Goal: Task Accomplishment & Management: Complete application form

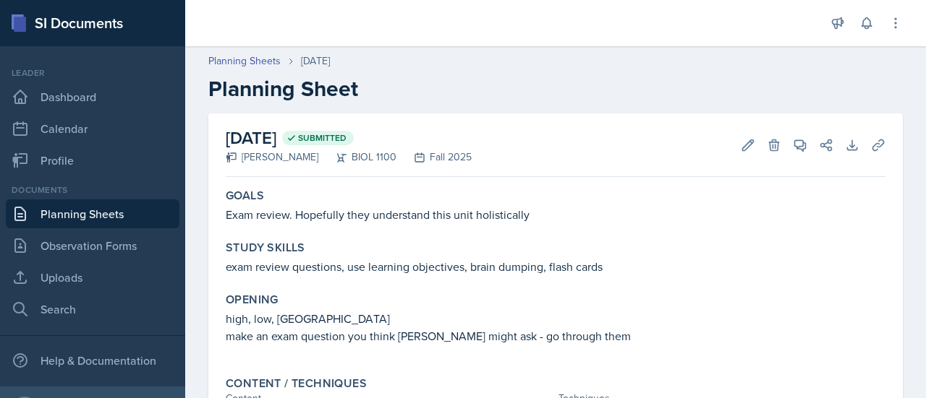
click at [79, 212] on link "Planning Sheets" at bounding box center [93, 214] width 174 height 29
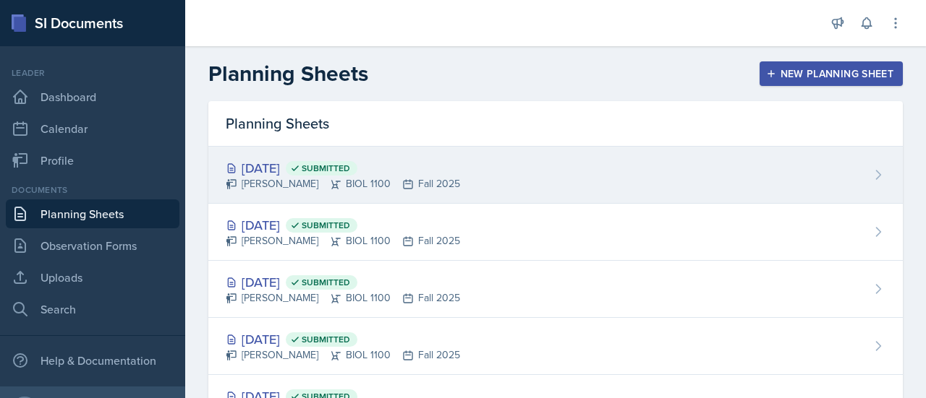
click at [469, 174] on div "[DATE] Submitted [PERSON_NAME] BIOL 1100 Fall 2025" at bounding box center [555, 175] width 694 height 57
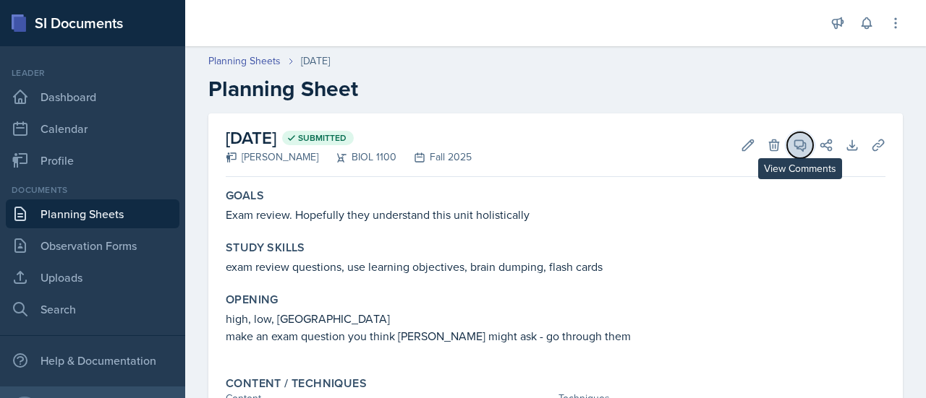
click at [795, 147] on icon at bounding box center [800, 145] width 11 height 11
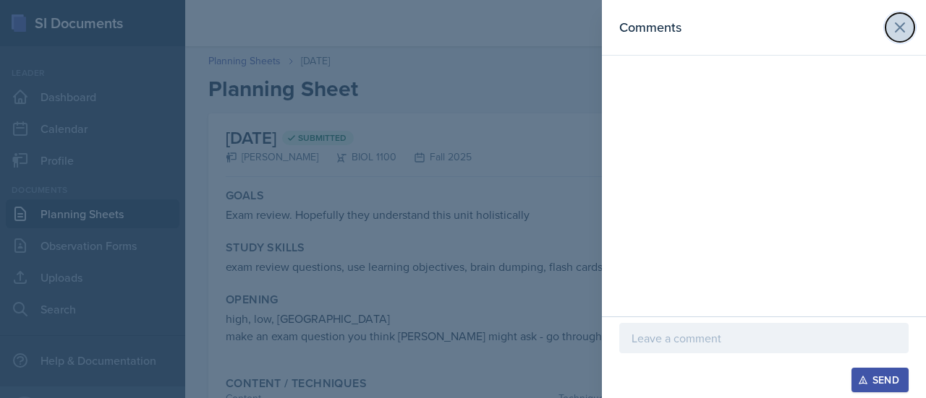
click at [897, 22] on icon at bounding box center [899, 27] width 17 height 17
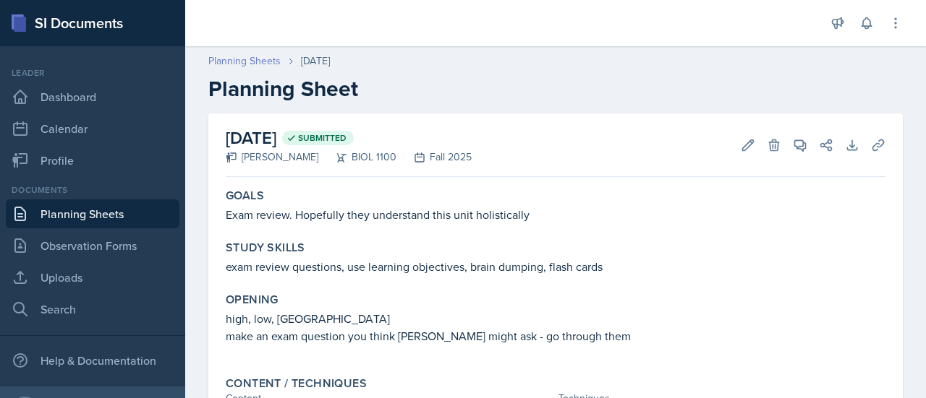
click at [257, 64] on link "Planning Sheets" at bounding box center [244, 61] width 72 height 15
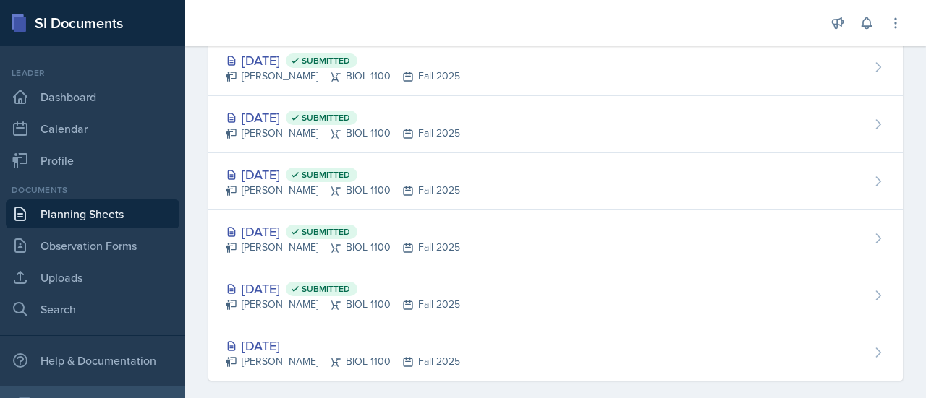
scroll to position [180, 0]
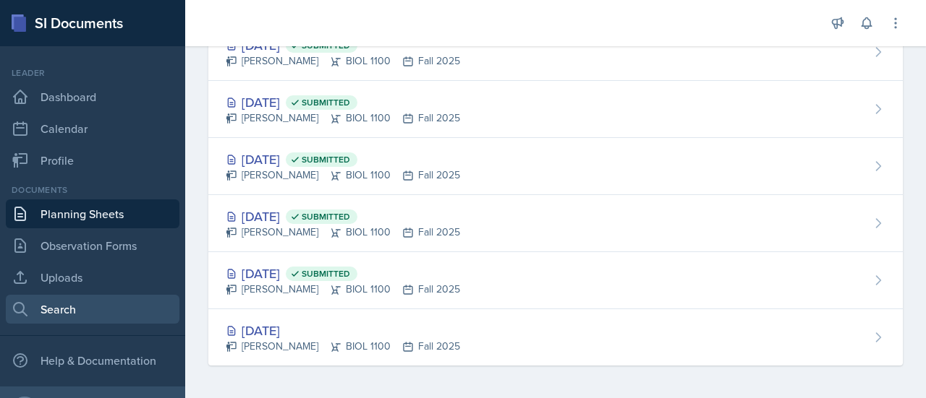
click at [70, 305] on link "Search" at bounding box center [93, 309] width 174 height 29
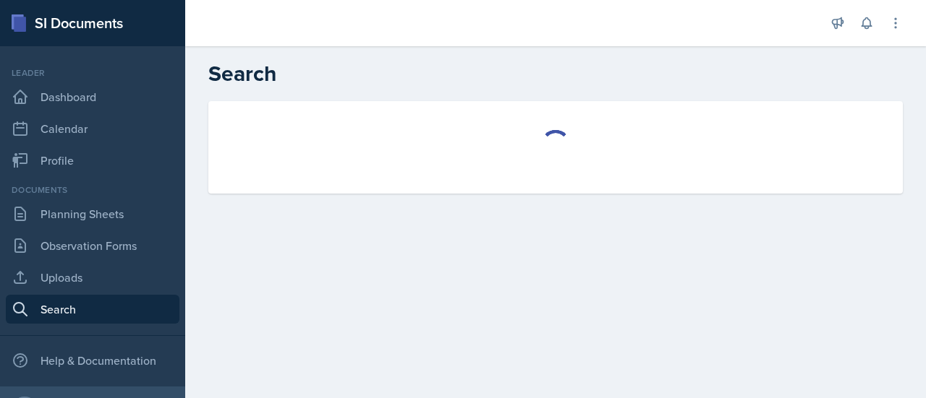
select select "all"
select select "1"
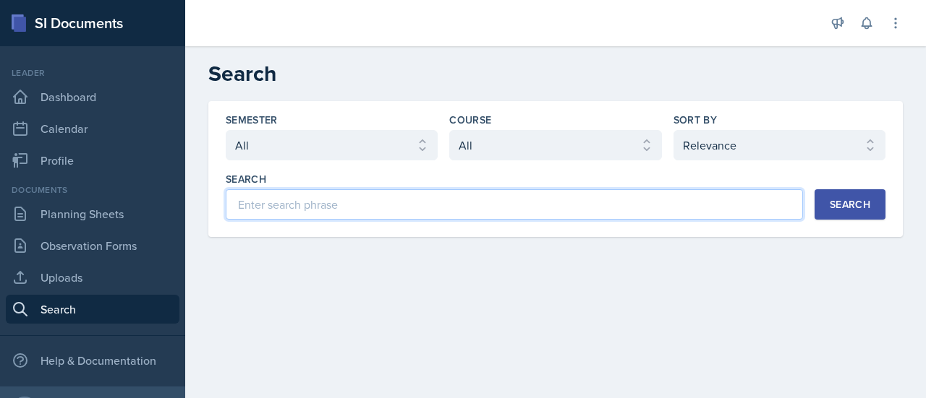
click at [336, 208] on input at bounding box center [514, 204] width 577 height 30
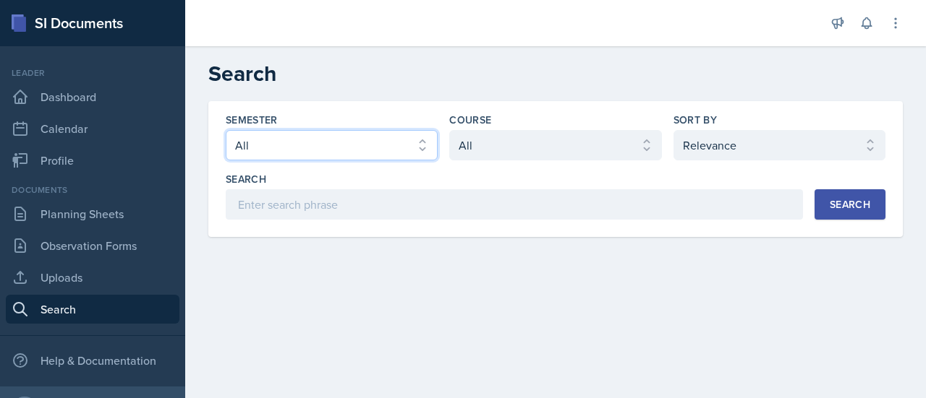
click at [417, 144] on select "Select semester All Fall 2025 Spring 2025 Fall 2024 Spring 2024 Fall 2023 Sprin…" at bounding box center [332, 145] width 212 height 30
select select "838c426c-7ba8-4b05-94c8-22f19dd4c5cc"
click at [226, 130] on select "Select semester All Fall 2025 Spring 2025 Fall 2024 Spring 2024 Fall 2023 Sprin…" at bounding box center [332, 145] width 212 height 30
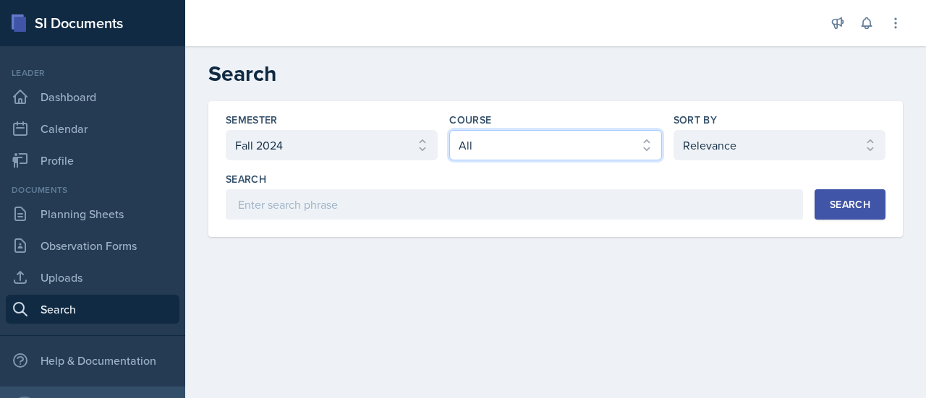
click at [562, 146] on select "Select course All ACCT 3101 ACCT 3102 ASTR 1000 BIOL 1100 BIOL 1107 BIOL 1108 B…" at bounding box center [555, 145] width 212 height 30
select select "36541d13-729a-45ef-a9cb-922687840166"
click at [449, 130] on select "Select course All ACCT 3101 ACCT 3102 ASTR 1000 BIOL 1100 BIOL 1107 BIOL 1108 B…" at bounding box center [555, 145] width 212 height 30
click at [848, 205] on div "Search" at bounding box center [849, 205] width 40 height 12
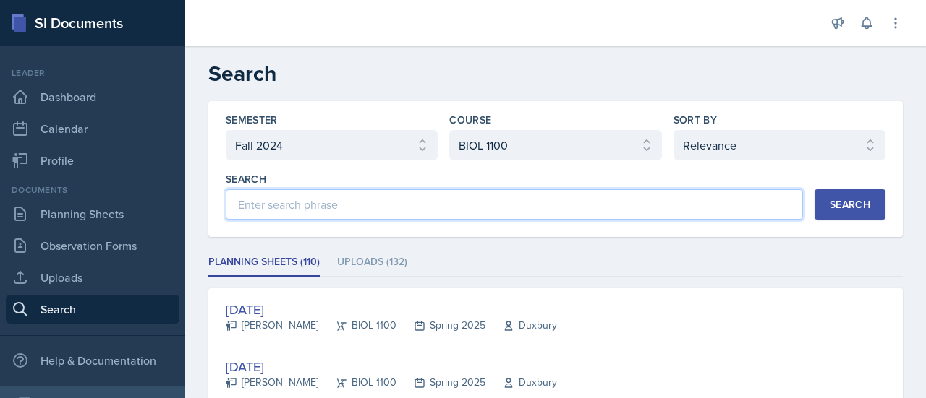
click at [665, 199] on input at bounding box center [514, 204] width 577 height 30
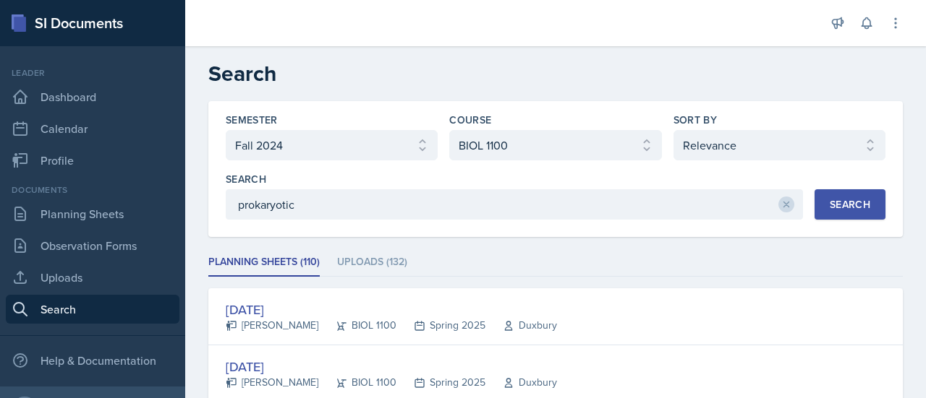
click at [800, 197] on div "Search prokaryotic Search" at bounding box center [555, 196] width 659 height 48
click at [814, 198] on button "Search" at bounding box center [849, 204] width 71 height 30
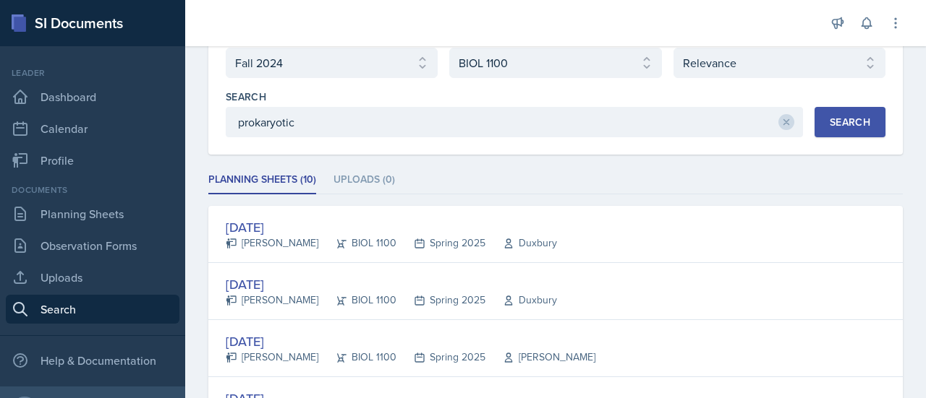
scroll to position [81, 0]
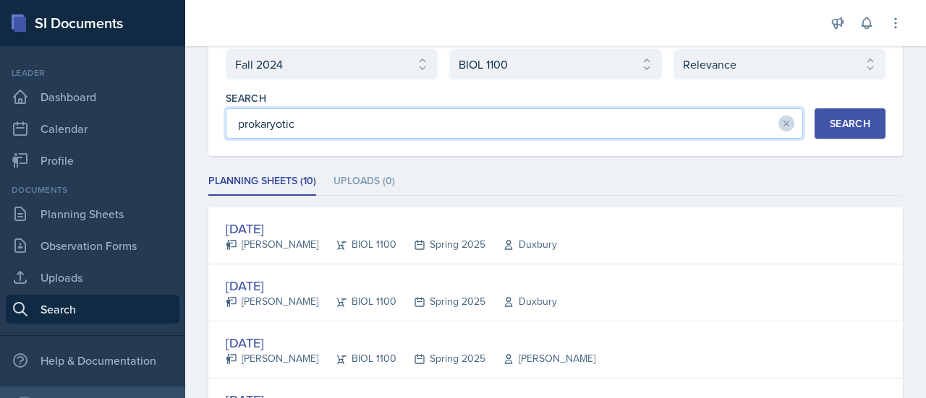
click at [562, 120] on input "prokaryotic" at bounding box center [514, 123] width 577 height 30
type input "p"
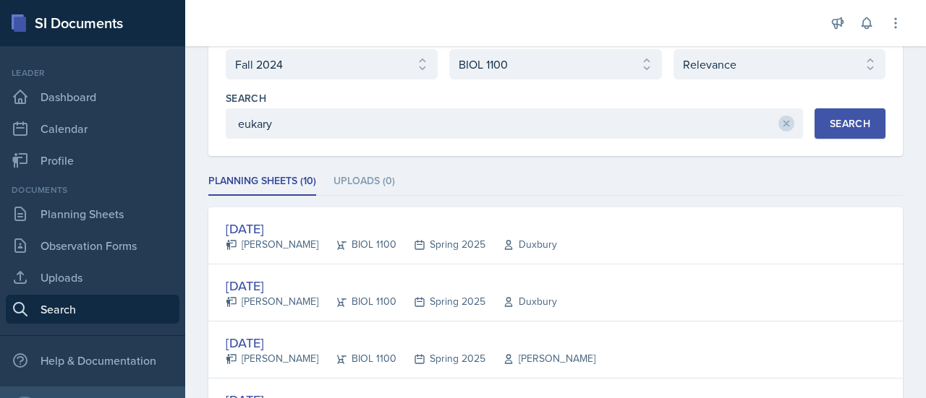
click at [843, 129] on div "Search" at bounding box center [849, 124] width 40 height 12
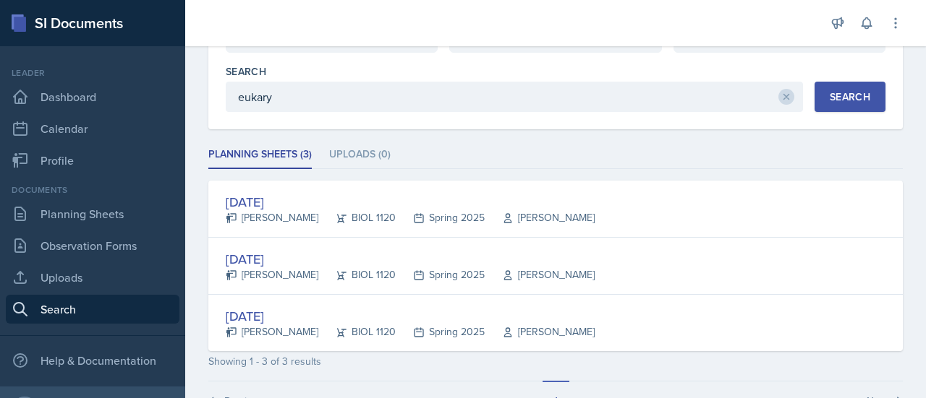
scroll to position [106, 0]
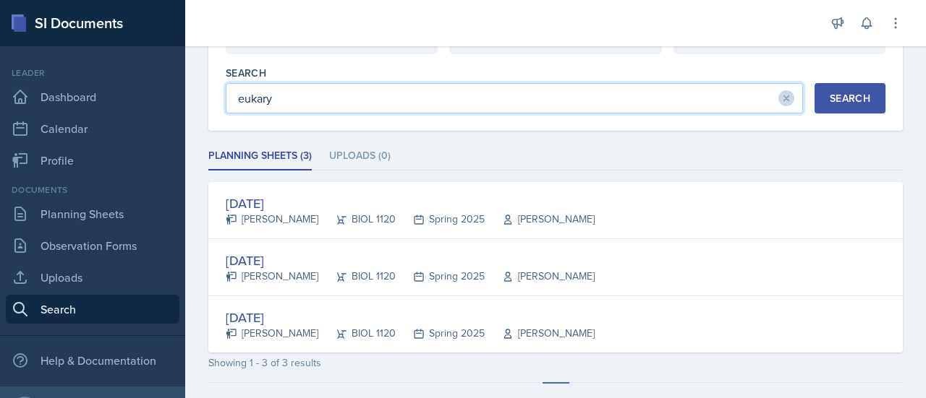
click at [602, 106] on input "eukary" at bounding box center [514, 98] width 577 height 30
type input "e"
type input "bacteria"
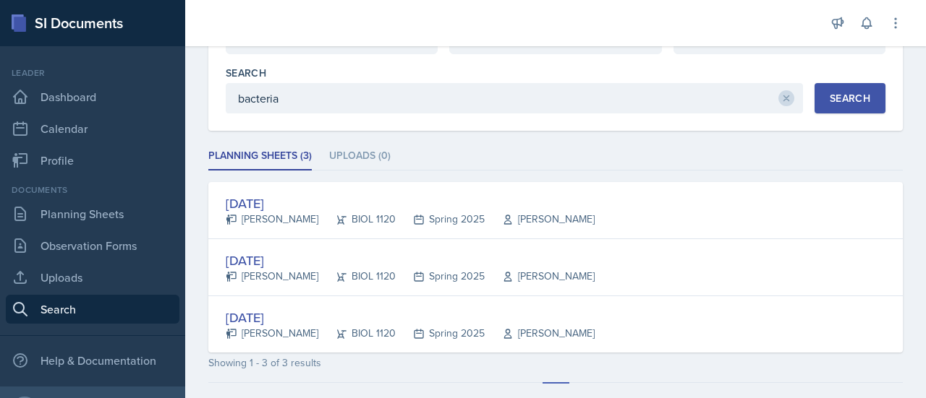
click at [846, 97] on div "Search" at bounding box center [849, 99] width 40 height 12
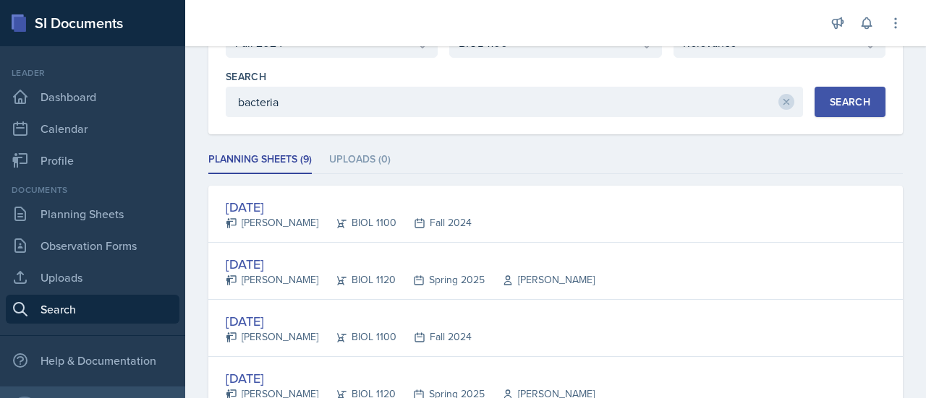
scroll to position [0, 0]
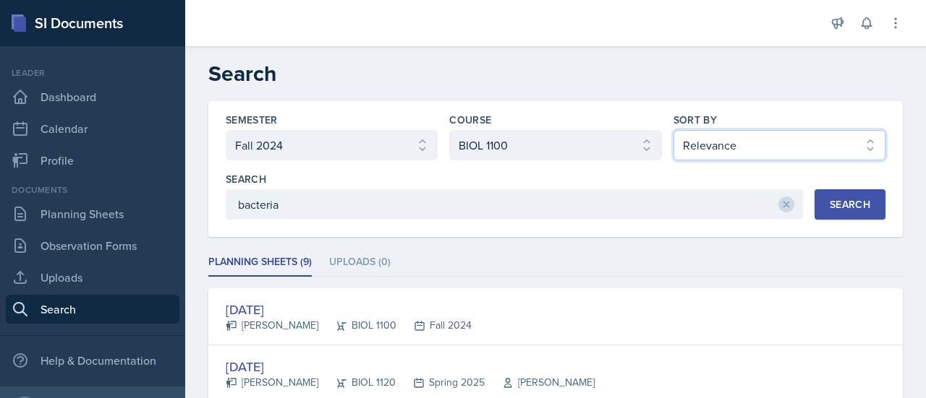
click at [777, 145] on select "Select sort by Relevance Document Date (Asc) Document Date (Desc)" at bounding box center [779, 145] width 212 height 30
select select "3"
click at [673, 130] on select "Select sort by Relevance Document Date (Asc) Document Date (Desc)" at bounding box center [779, 145] width 212 height 30
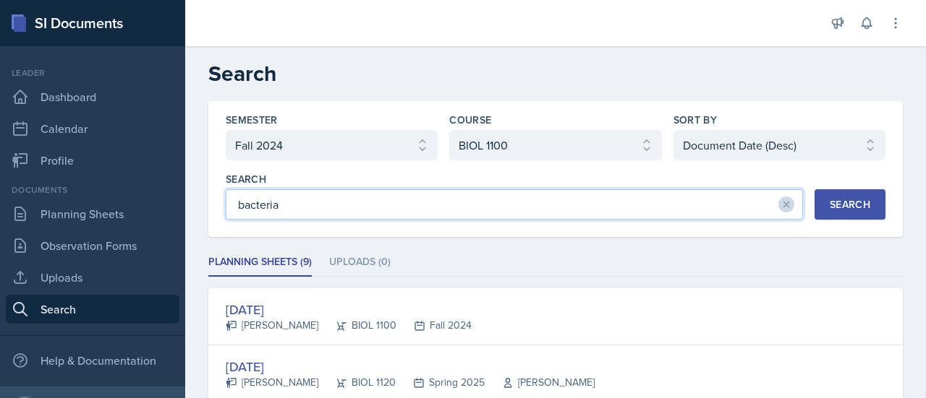
click at [720, 201] on input "bacteria" at bounding box center [514, 204] width 577 height 30
type input "b"
type input "9"
type input "september"
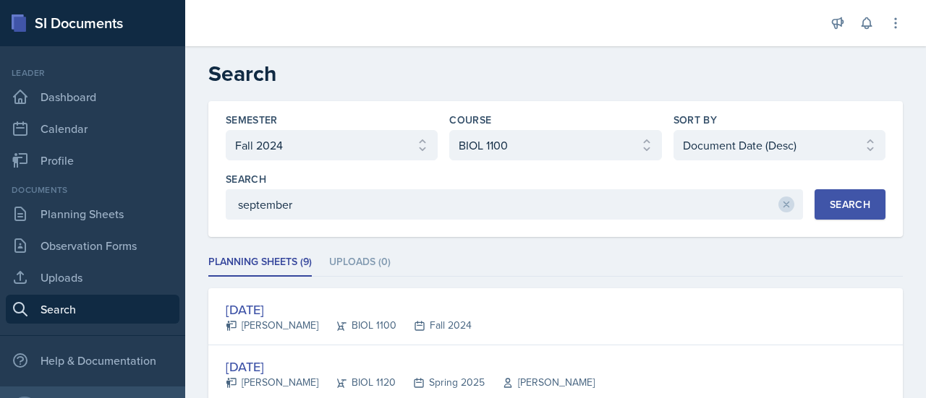
click at [841, 205] on div "Search" at bounding box center [849, 205] width 40 height 12
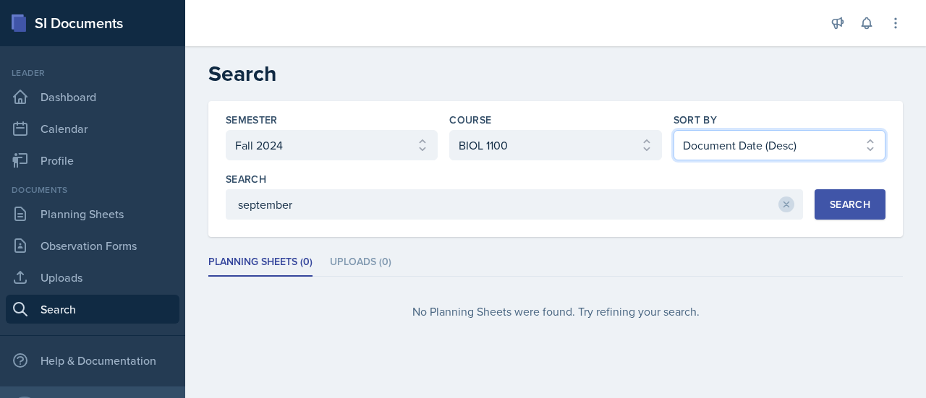
click at [782, 148] on select "Select sort by Relevance Document Date (Asc) Document Date (Desc)" at bounding box center [779, 145] width 212 height 30
select select
click at [711, 330] on div "No Planning Sheets were found. Try refining your search." at bounding box center [555, 312] width 694 height 46
click at [850, 205] on div "Search" at bounding box center [849, 205] width 40 height 12
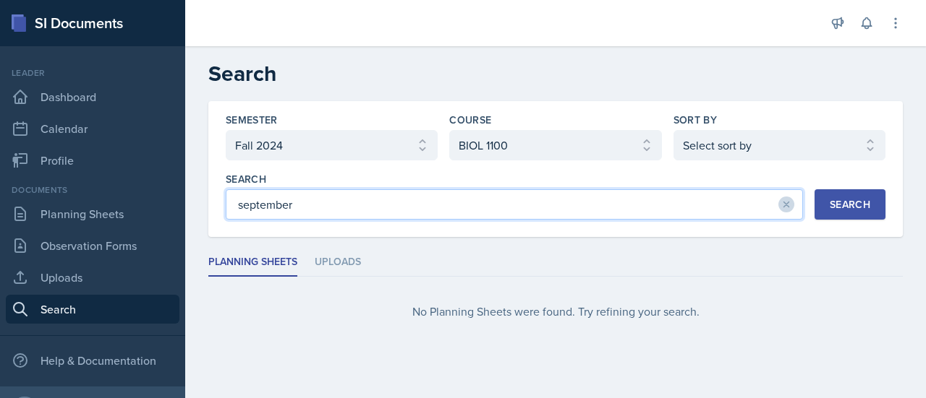
click at [703, 211] on input "september" at bounding box center [514, 204] width 577 height 30
type input "s"
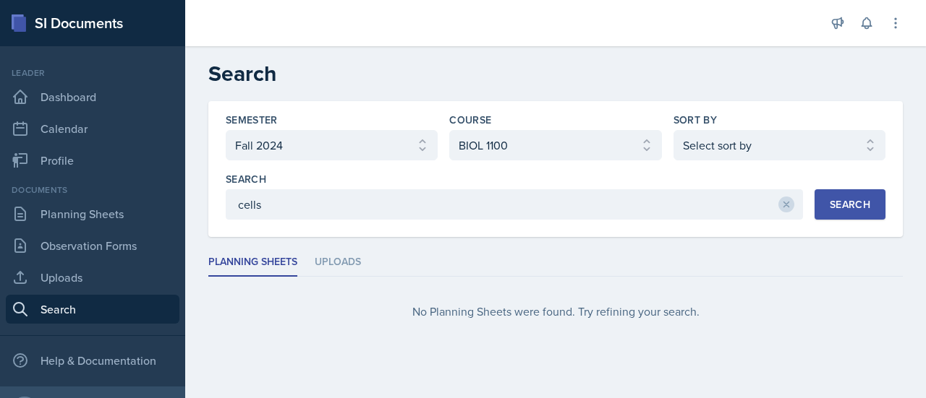
click at [856, 214] on button "Search" at bounding box center [849, 204] width 71 height 30
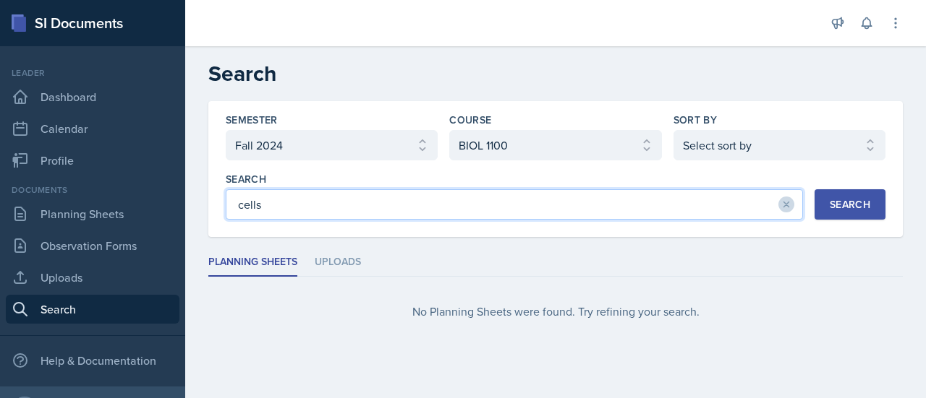
click at [687, 205] on input "cells" at bounding box center [514, 204] width 577 height 30
type input "cell"
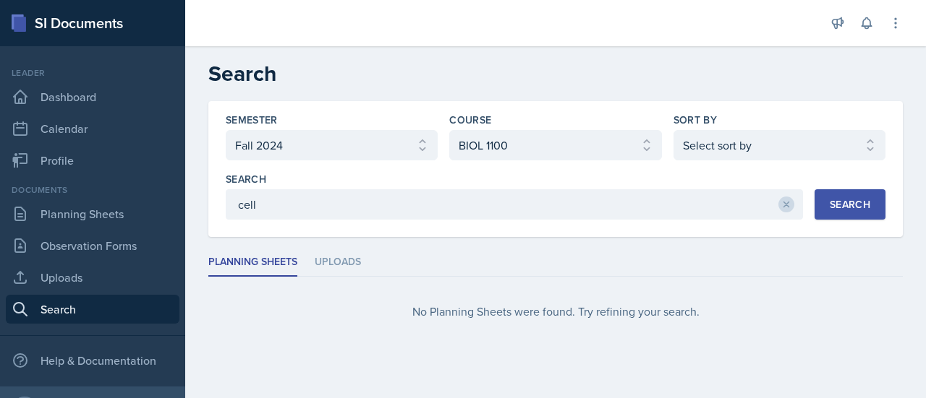
click at [846, 208] on div "Search" at bounding box center [849, 205] width 40 height 12
click at [801, 140] on select "Select sort by Relevance Document Date (Asc) Document Date (Desc)" at bounding box center [779, 145] width 212 height 30
select select "1"
click at [673, 130] on select "Select sort by Relevance Document Date (Asc) Document Date (Desc)" at bounding box center [779, 145] width 212 height 30
click at [850, 208] on div "Search" at bounding box center [849, 205] width 40 height 12
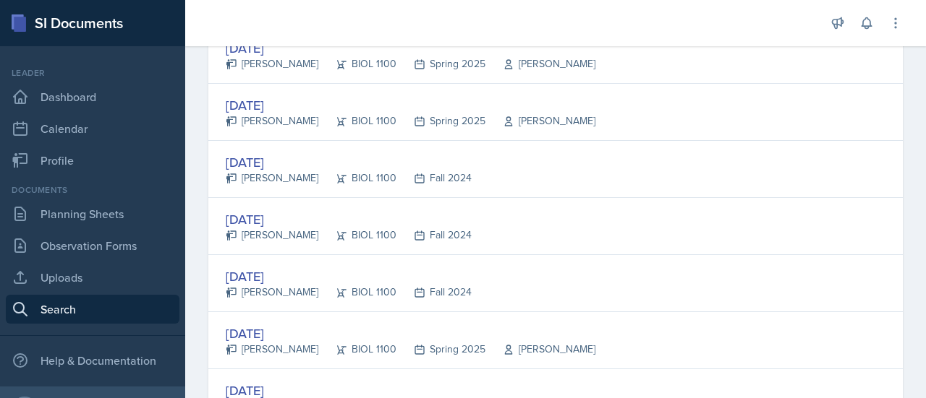
scroll to position [605, 0]
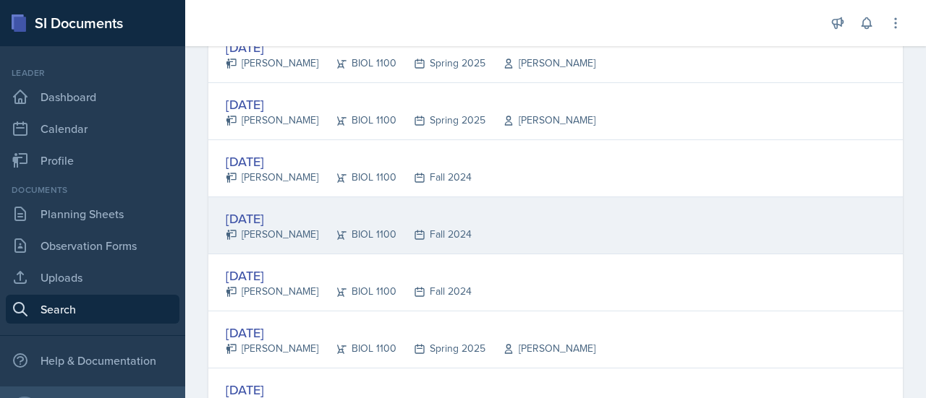
click at [248, 216] on div "[DATE]" at bounding box center [349, 219] width 246 height 20
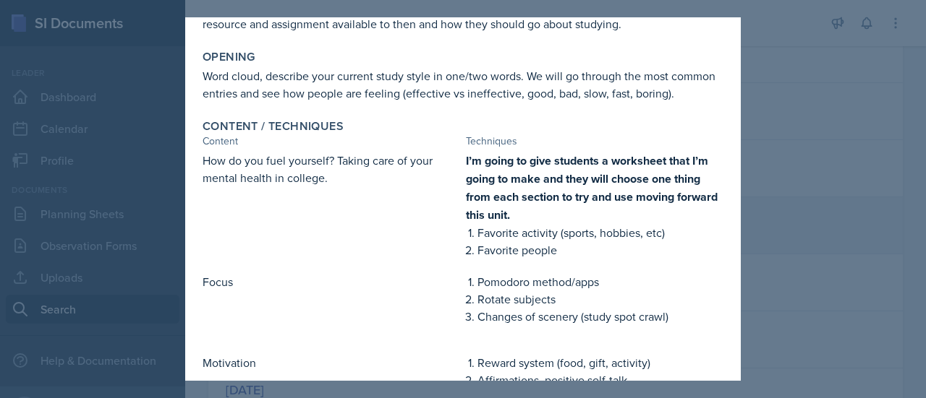
scroll to position [172, 0]
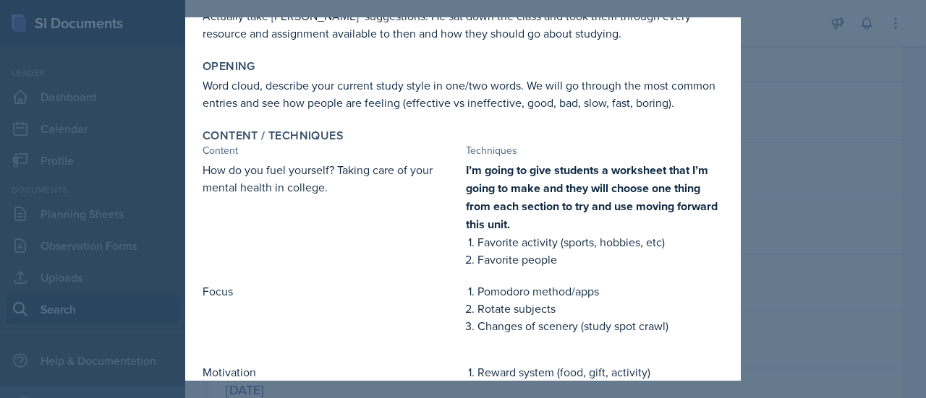
click at [821, 75] on div at bounding box center [463, 199] width 926 height 398
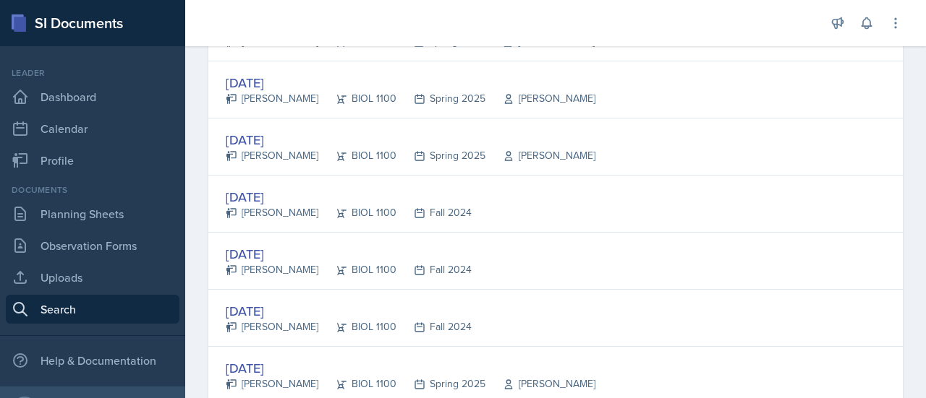
scroll to position [568, 0]
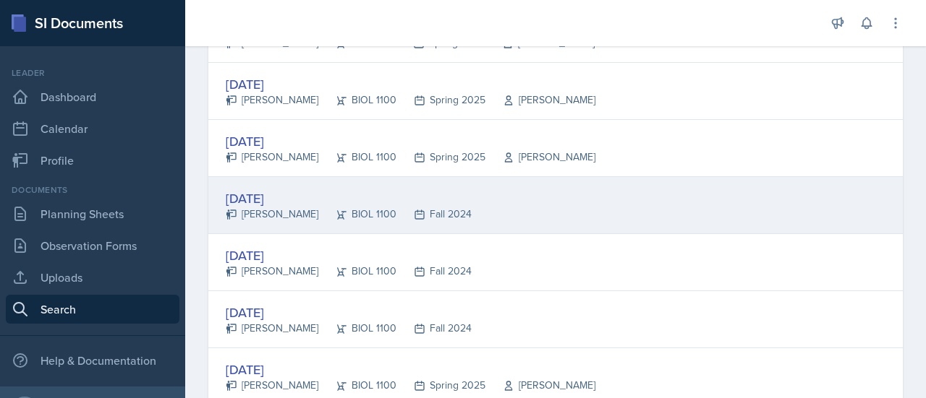
click at [252, 192] on div "[DATE]" at bounding box center [349, 199] width 246 height 20
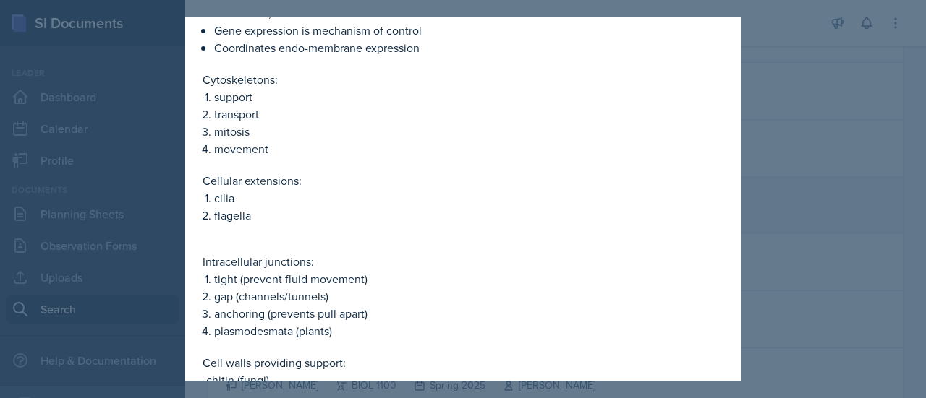
scroll to position [659, 0]
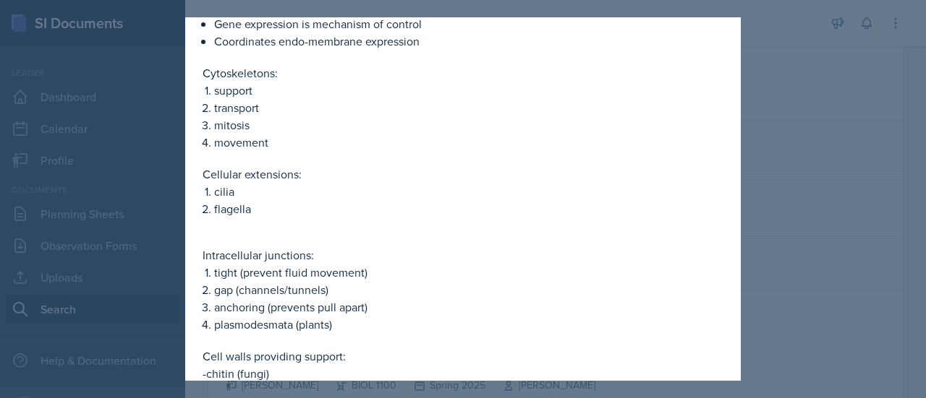
click at [767, 109] on div at bounding box center [463, 199] width 926 height 398
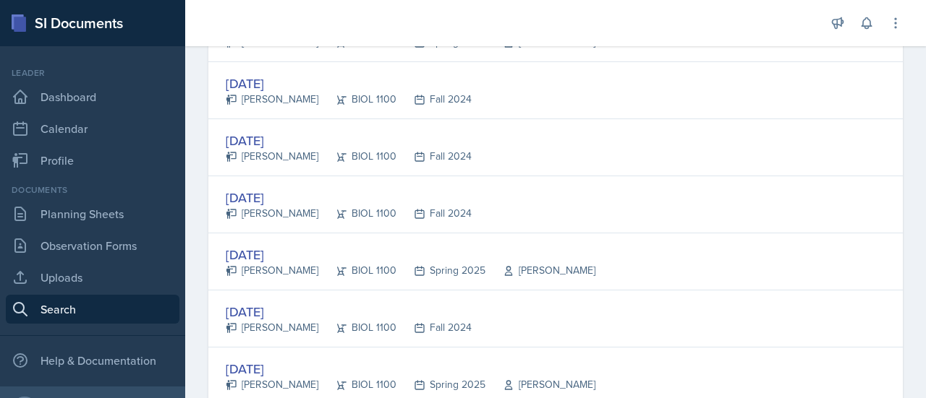
scroll to position [684, 0]
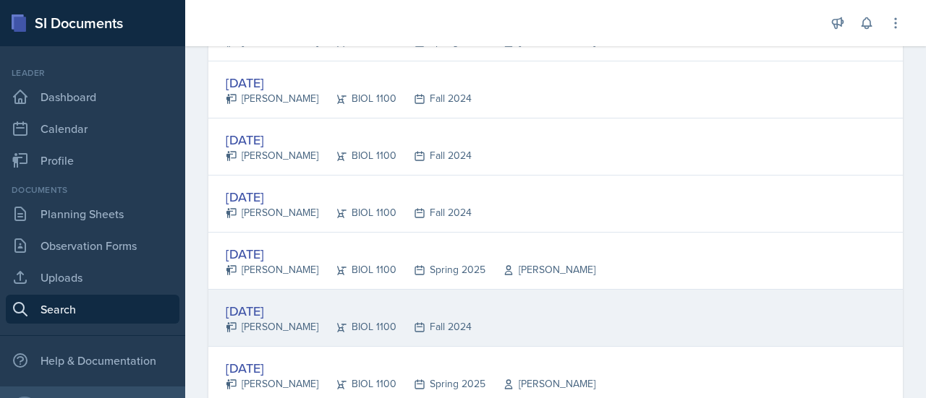
click at [290, 302] on div "[DATE]" at bounding box center [349, 312] width 246 height 20
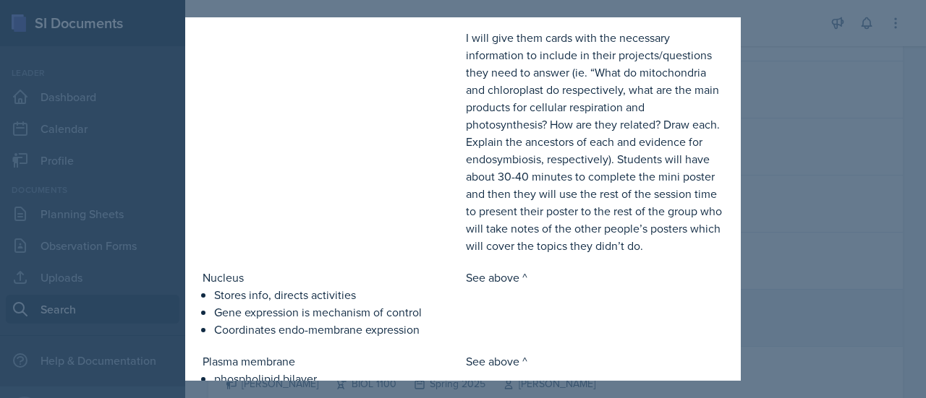
scroll to position [0, 0]
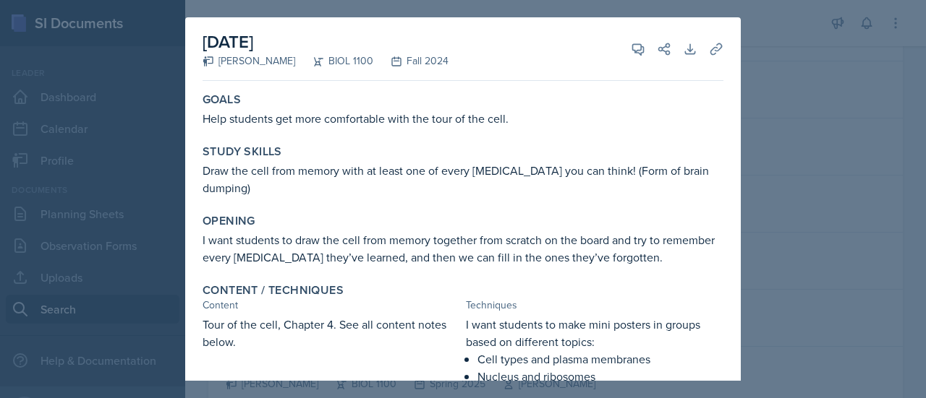
click at [811, 123] on div at bounding box center [463, 199] width 926 height 398
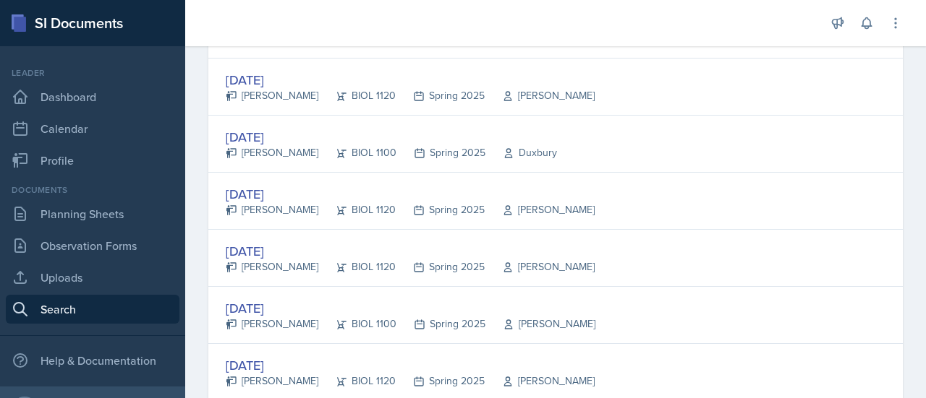
scroll to position [2040, 0]
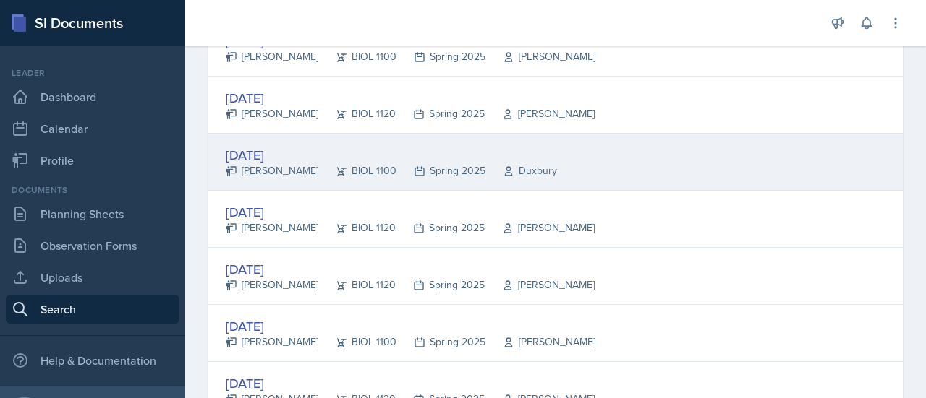
click at [288, 149] on div "[DATE]" at bounding box center [391, 155] width 331 height 20
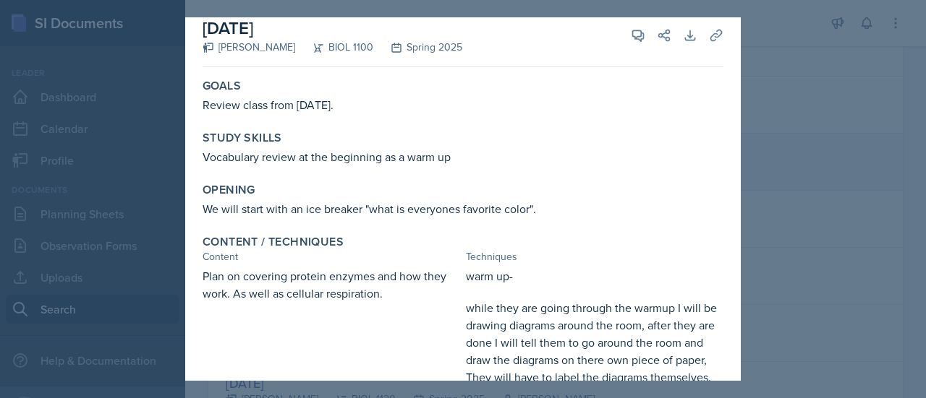
scroll to position [0, 0]
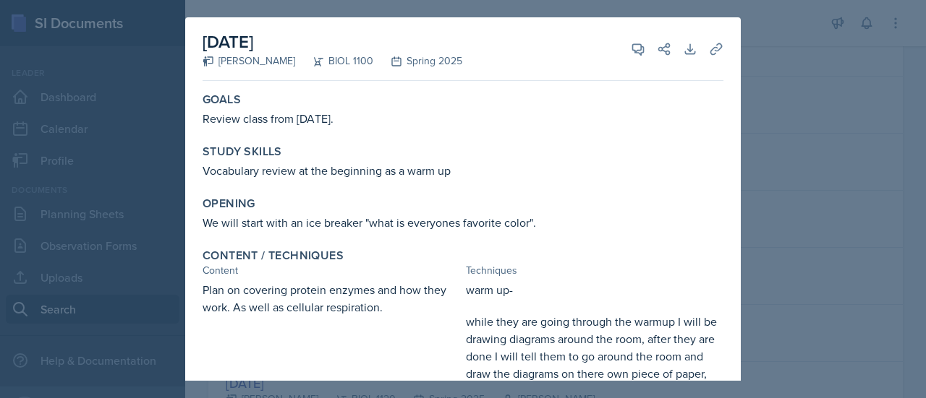
click at [775, 125] on div at bounding box center [463, 199] width 926 height 398
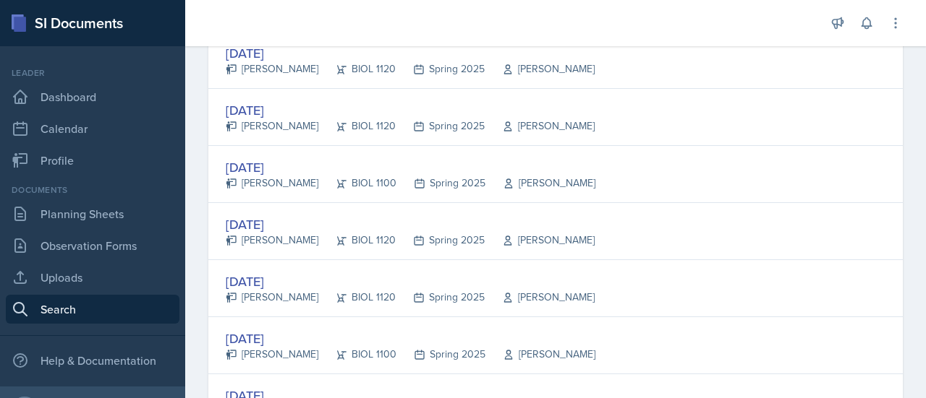
scroll to position [2206, 0]
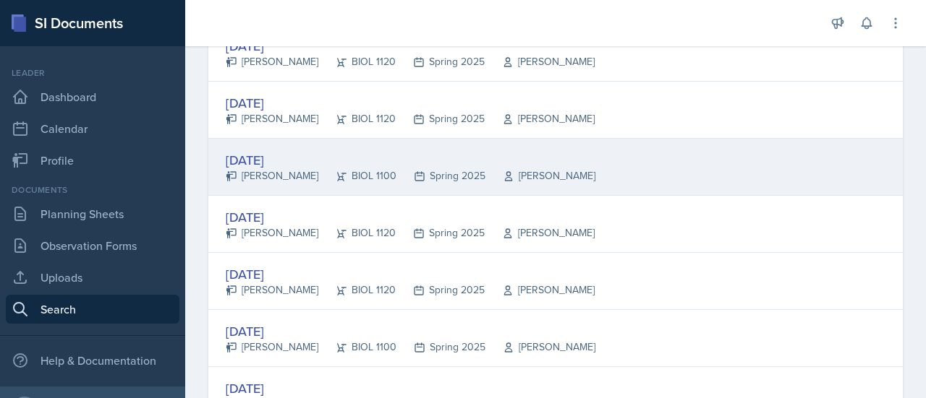
click at [283, 153] on div "[DATE]" at bounding box center [411, 160] width 370 height 20
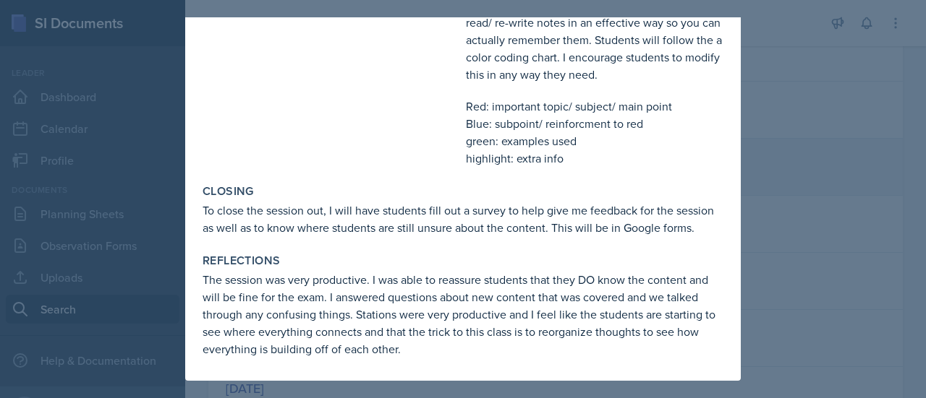
scroll to position [782, 0]
click at [814, 126] on div at bounding box center [463, 199] width 926 height 398
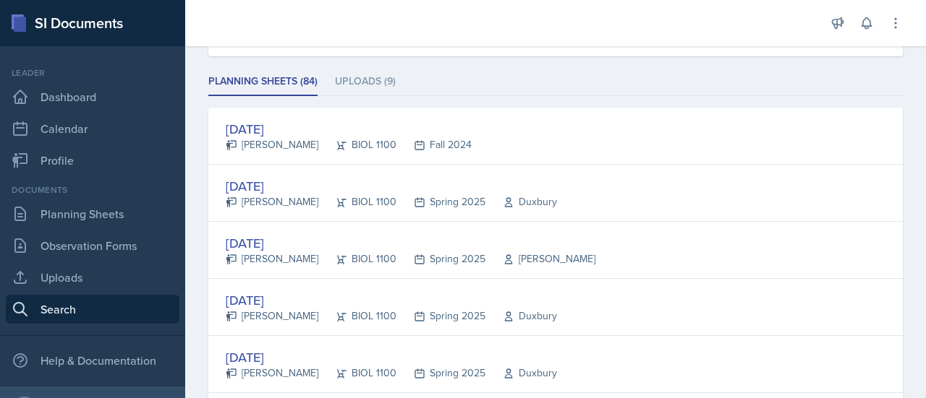
scroll to position [171, 0]
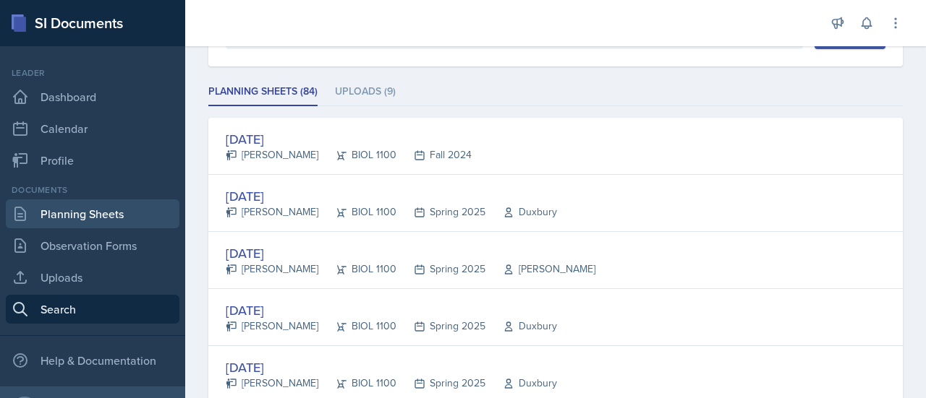
click at [98, 213] on link "Planning Sheets" at bounding box center [93, 214] width 174 height 29
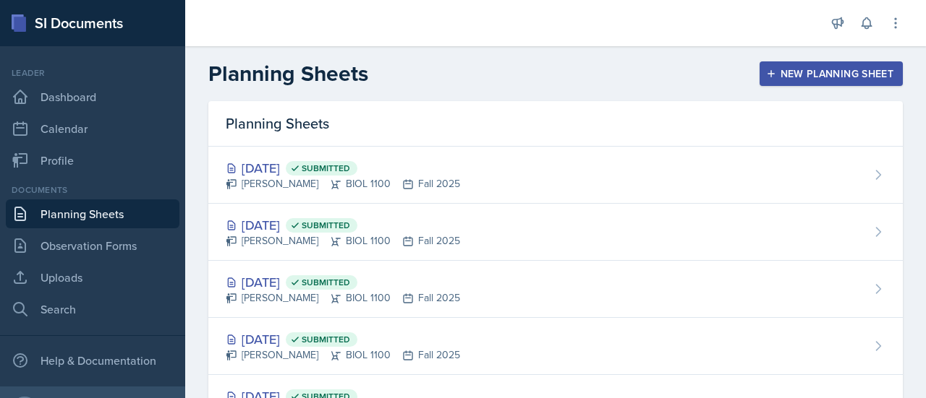
click at [820, 78] on div "New Planning Sheet" at bounding box center [831, 74] width 124 height 12
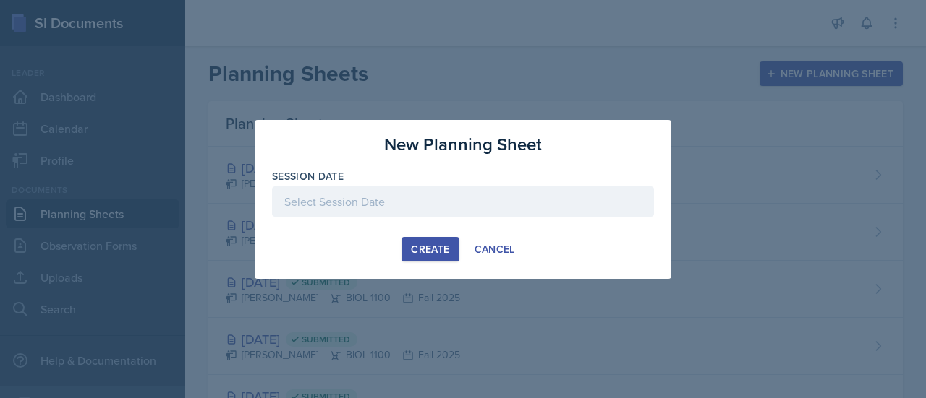
click at [343, 202] on div at bounding box center [463, 202] width 382 height 30
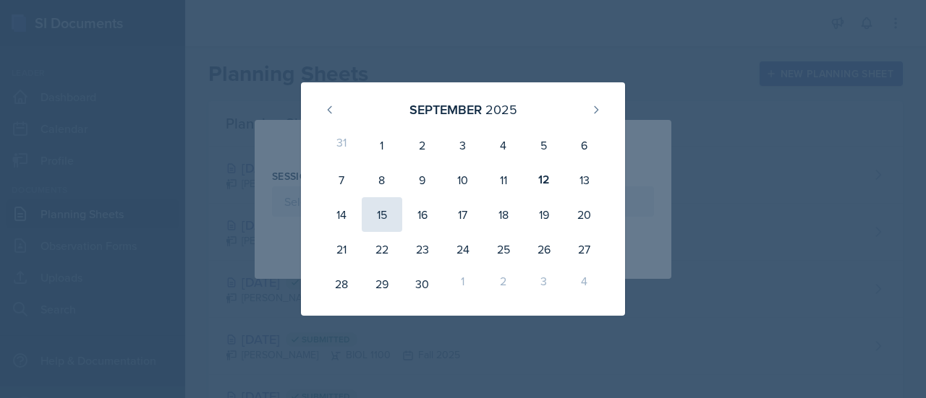
click at [385, 209] on div "15" at bounding box center [382, 214] width 40 height 35
type input "[DATE]"
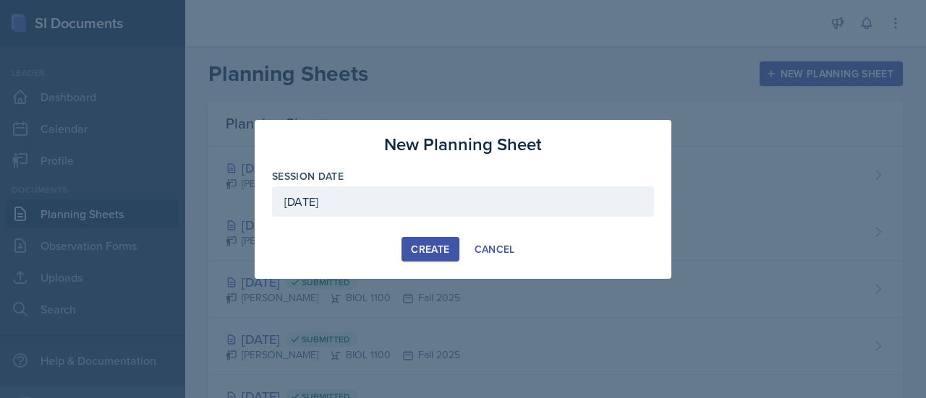
click at [431, 246] on div "Create" at bounding box center [430, 250] width 38 height 12
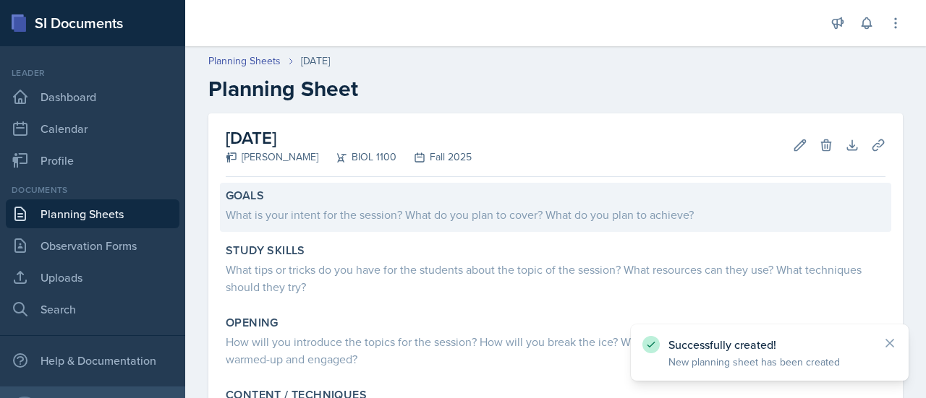
click at [359, 218] on div "What is your intent for the session? What do you plan to cover? What do you pla…" at bounding box center [555, 214] width 659 height 17
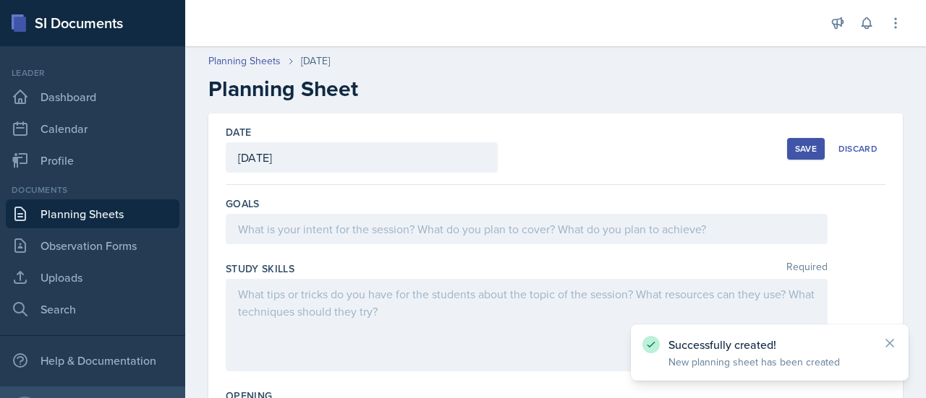
click at [357, 224] on div at bounding box center [527, 229] width 602 height 30
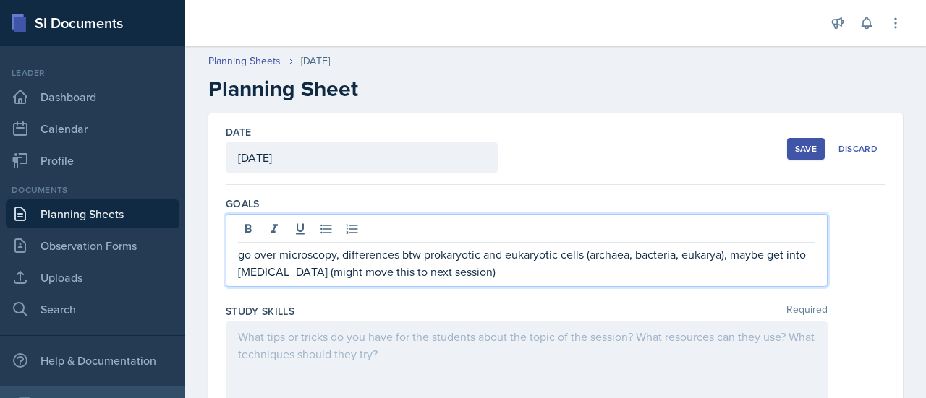
click at [291, 346] on div at bounding box center [527, 368] width 602 height 93
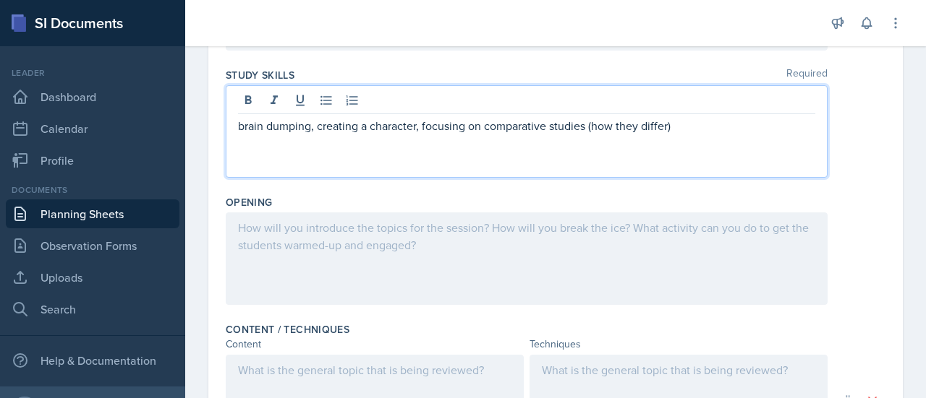
click at [486, 230] on p at bounding box center [526, 227] width 577 height 17
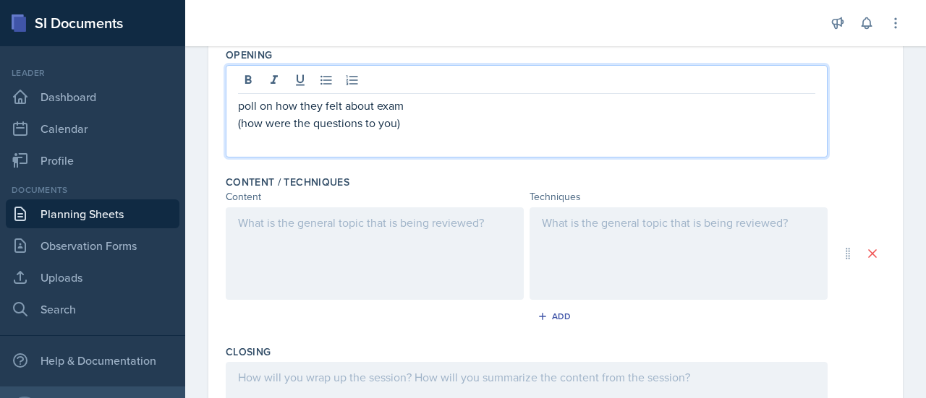
scroll to position [367, 0]
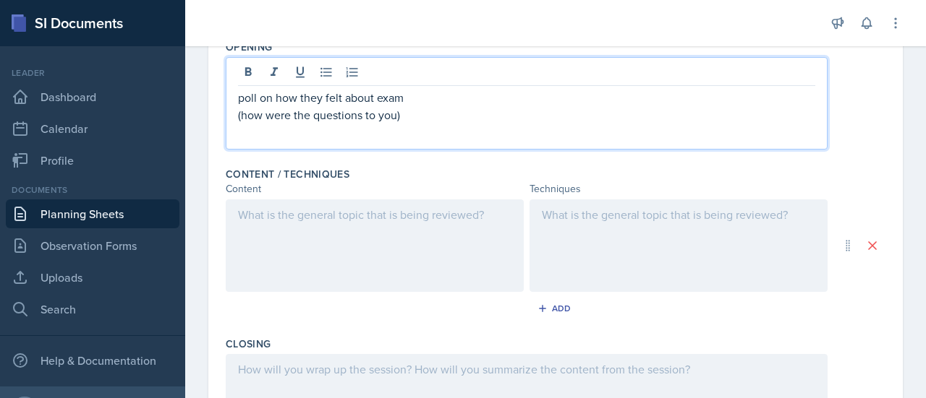
click at [471, 220] on p at bounding box center [374, 214] width 273 height 17
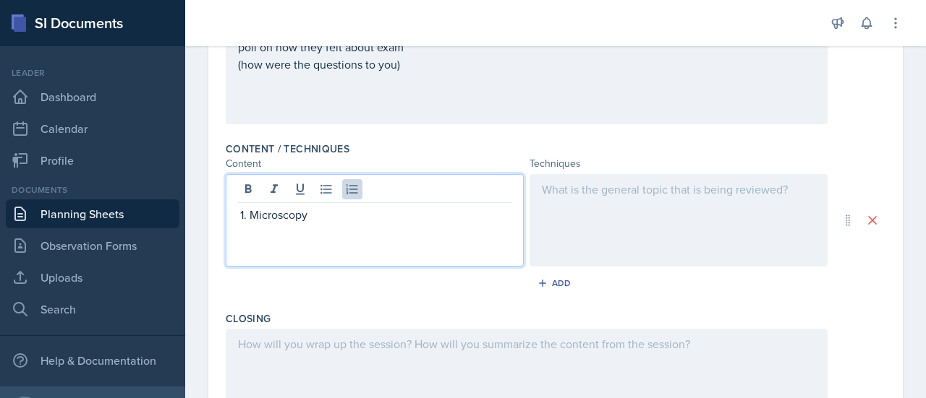
click at [613, 194] on div at bounding box center [678, 220] width 298 height 93
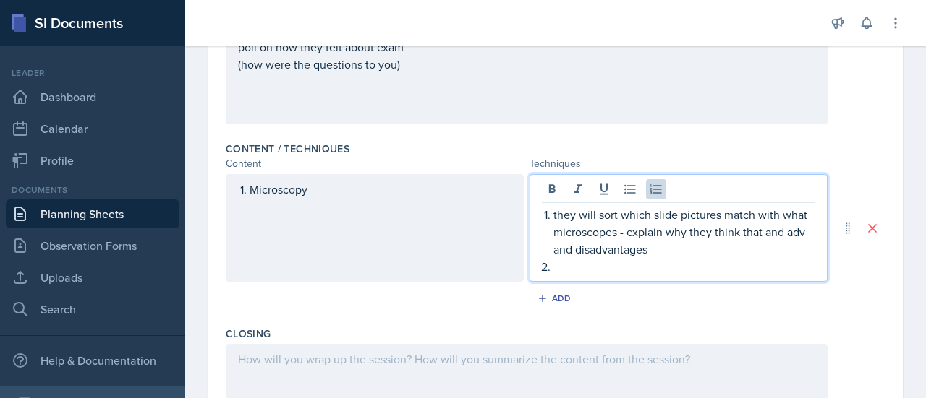
click at [323, 189] on div "Microscopy" at bounding box center [375, 228] width 298 height 108
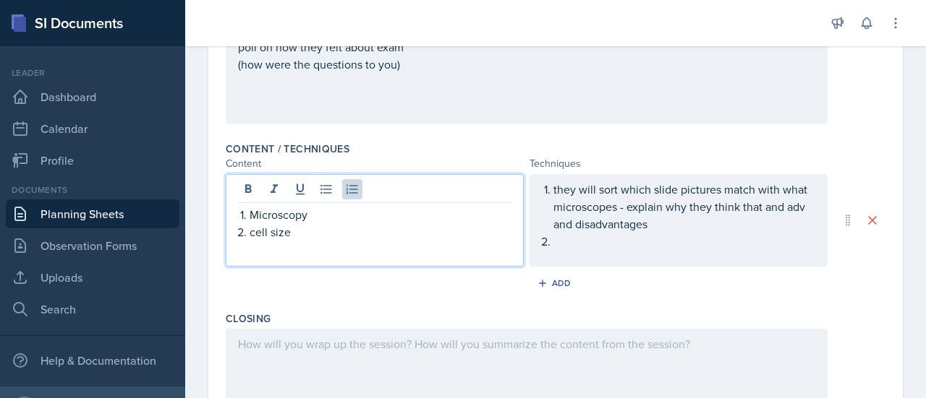
click at [683, 231] on p "they will sort which slide pictures match with what microscopes - explain why t…" at bounding box center [684, 207] width 262 height 52
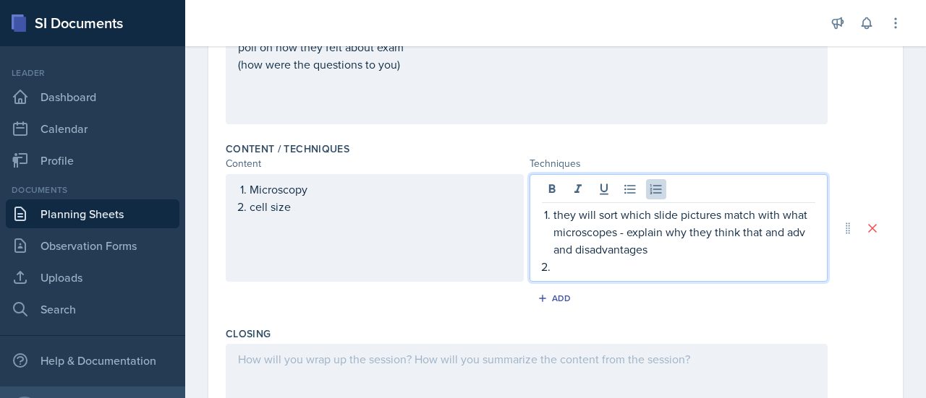
click at [574, 270] on p at bounding box center [684, 266] width 262 height 17
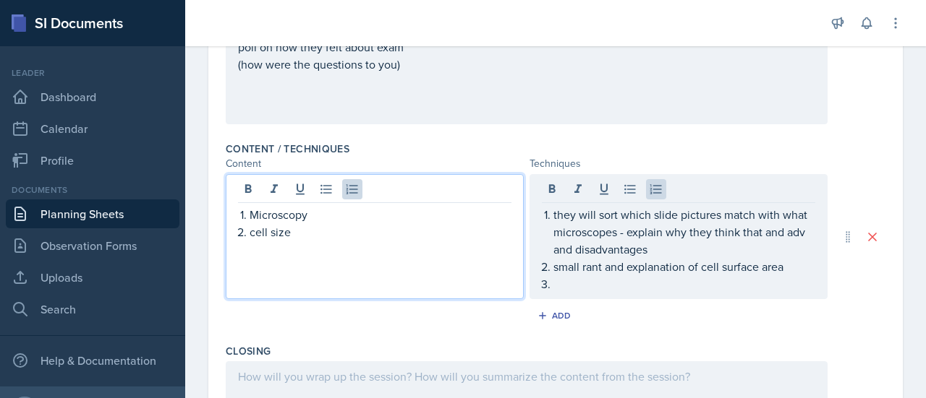
click at [321, 208] on ol "Microscopy cell size" at bounding box center [380, 223] width 262 height 35
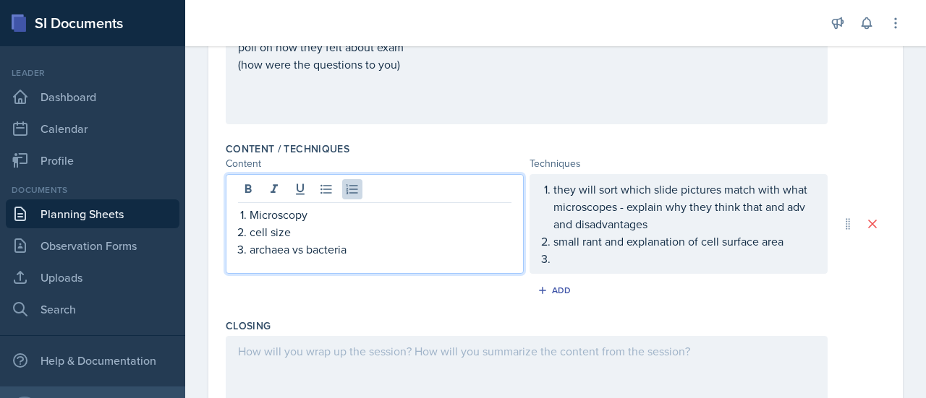
click at [785, 246] on ol "they will sort which slide pictures match with what microscopes - explain why t…" at bounding box center [684, 224] width 262 height 87
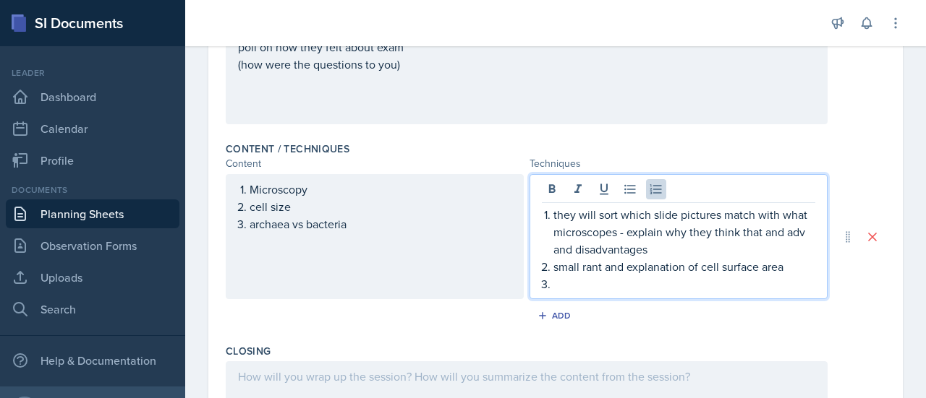
click at [592, 283] on p at bounding box center [684, 284] width 262 height 17
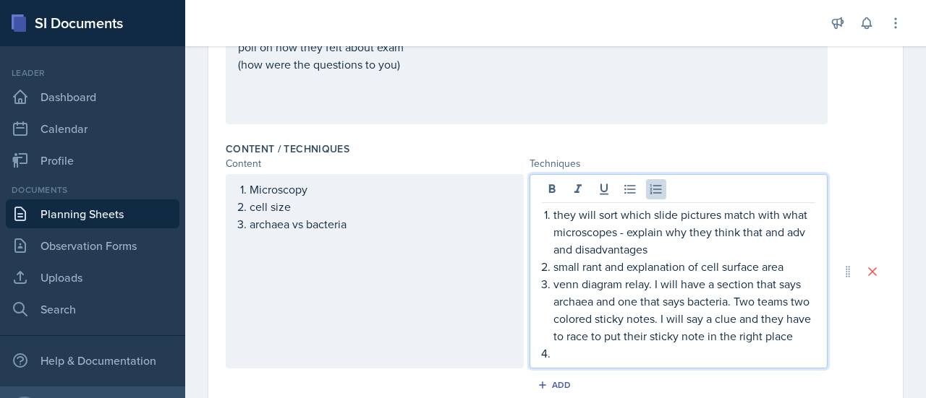
click at [621, 345] on p "venn diagram relay. I will have a section that says archaea and one that says b…" at bounding box center [684, 310] width 262 height 69
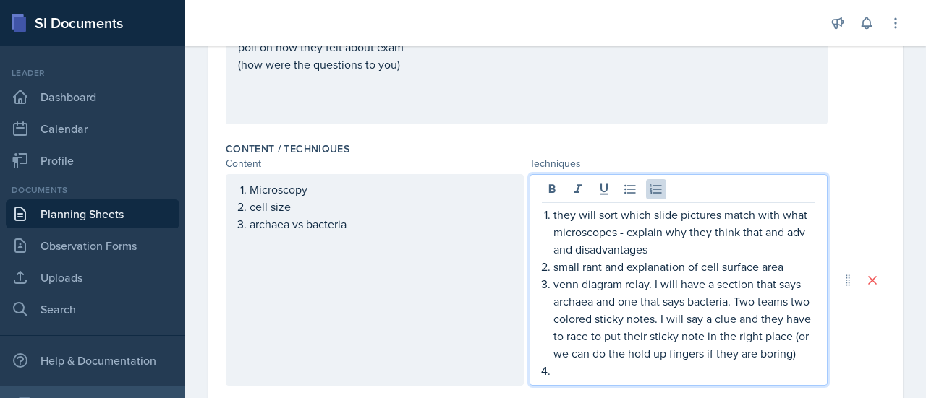
click at [587, 380] on p at bounding box center [684, 370] width 262 height 17
click at [370, 223] on ol "Microscopy cell size archaea vs bacteria" at bounding box center [380, 207] width 262 height 52
